Goal: Information Seeking & Learning: Learn about a topic

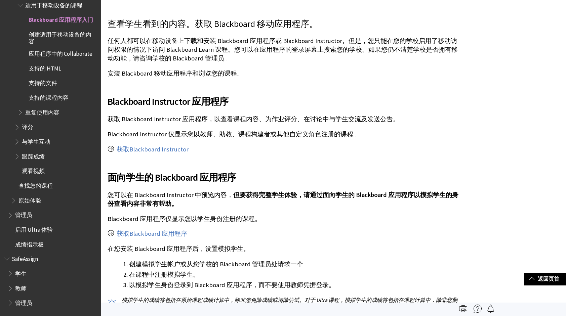
scroll to position [101, 0]
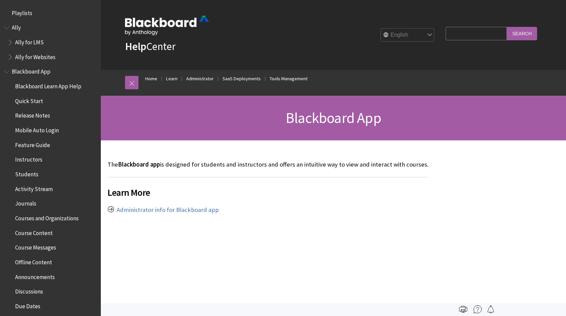
scroll to position [969, 0]
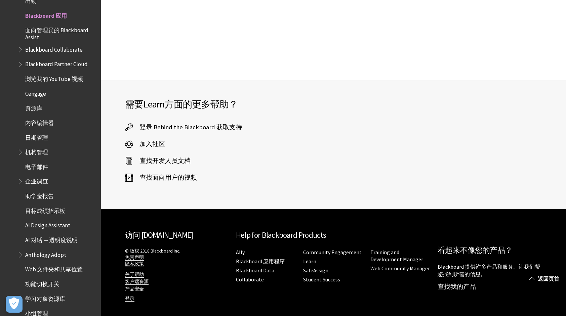
scroll to position [206, 0]
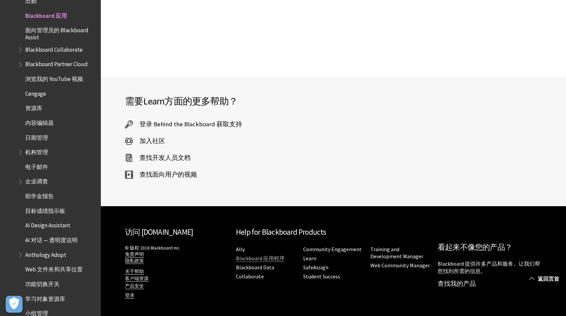
click at [273, 260] on link "Blackboard 应用程序" at bounding box center [260, 258] width 49 height 7
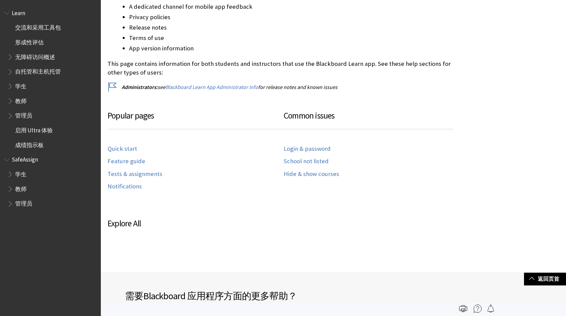
scroll to position [168, 0]
